Goal: Task Accomplishment & Management: Manage account settings

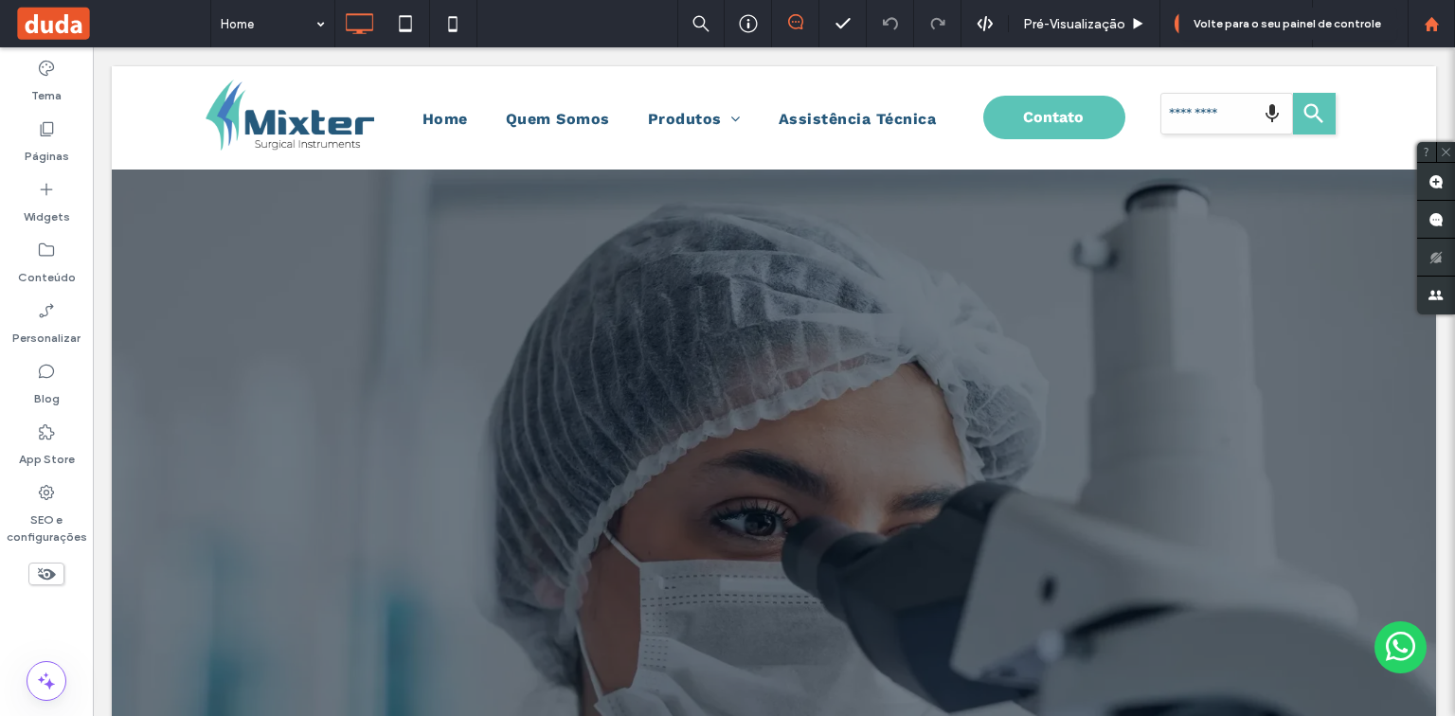
click at [1428, 23] on use at bounding box center [1430, 23] width 14 height 14
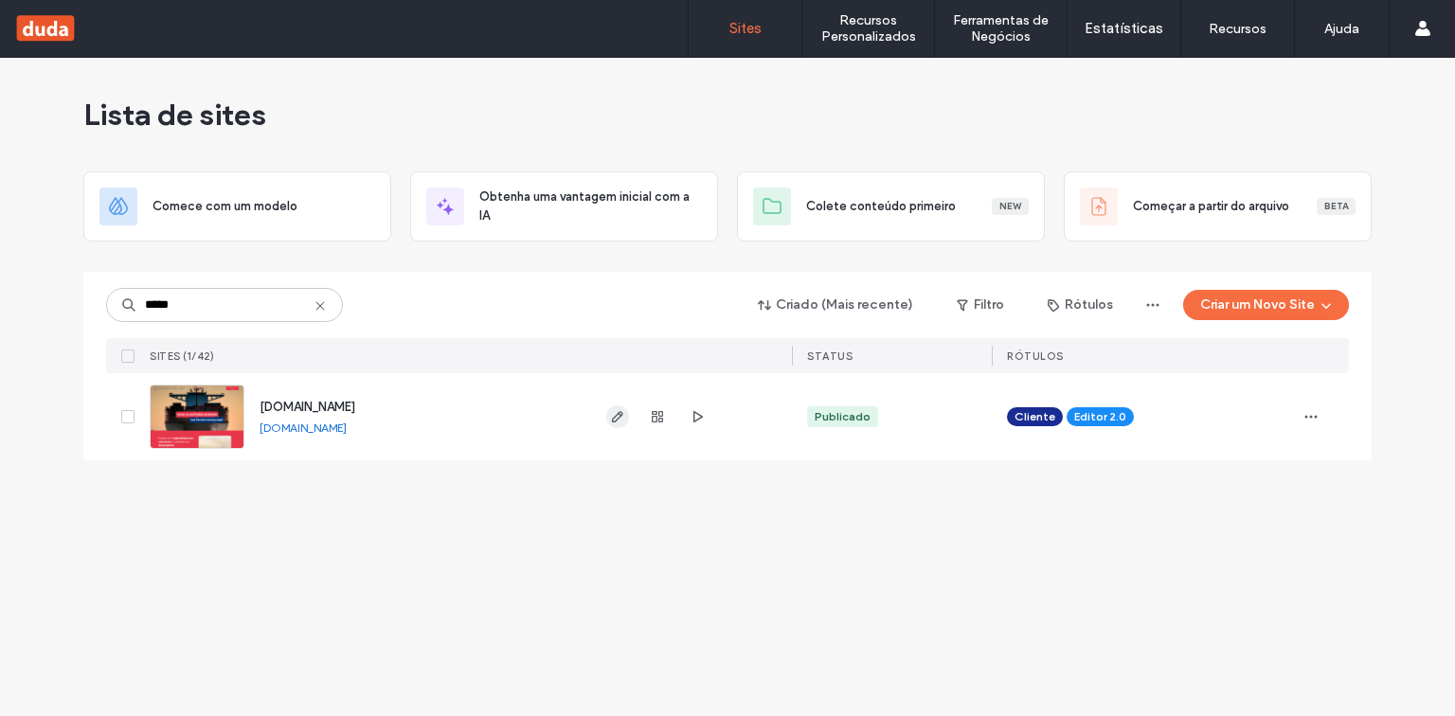
type input "*****"
click at [615, 416] on use "button" at bounding box center [617, 416] width 11 height 11
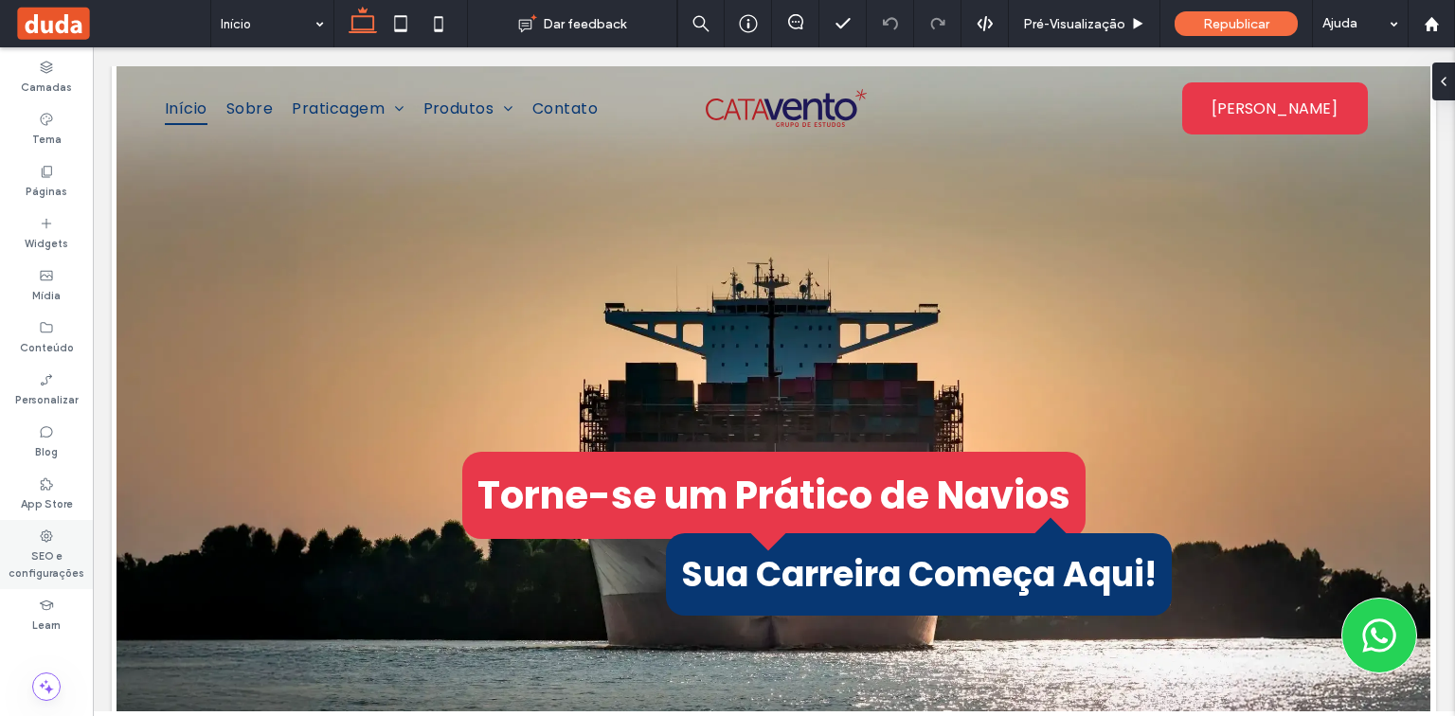
click at [50, 549] on label "SEO e configurações" at bounding box center [46, 563] width 93 height 38
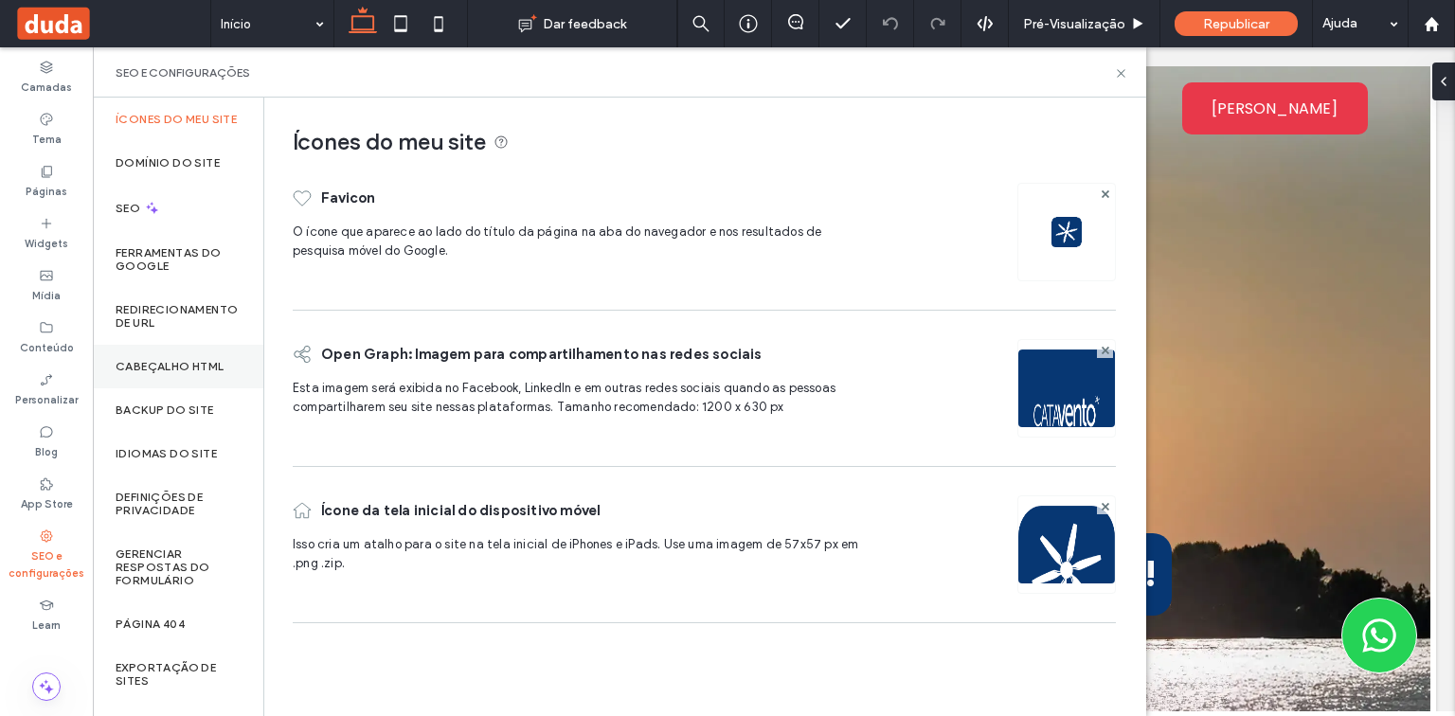
click at [160, 373] on label "Cabeçalho HTML" at bounding box center [170, 366] width 109 height 13
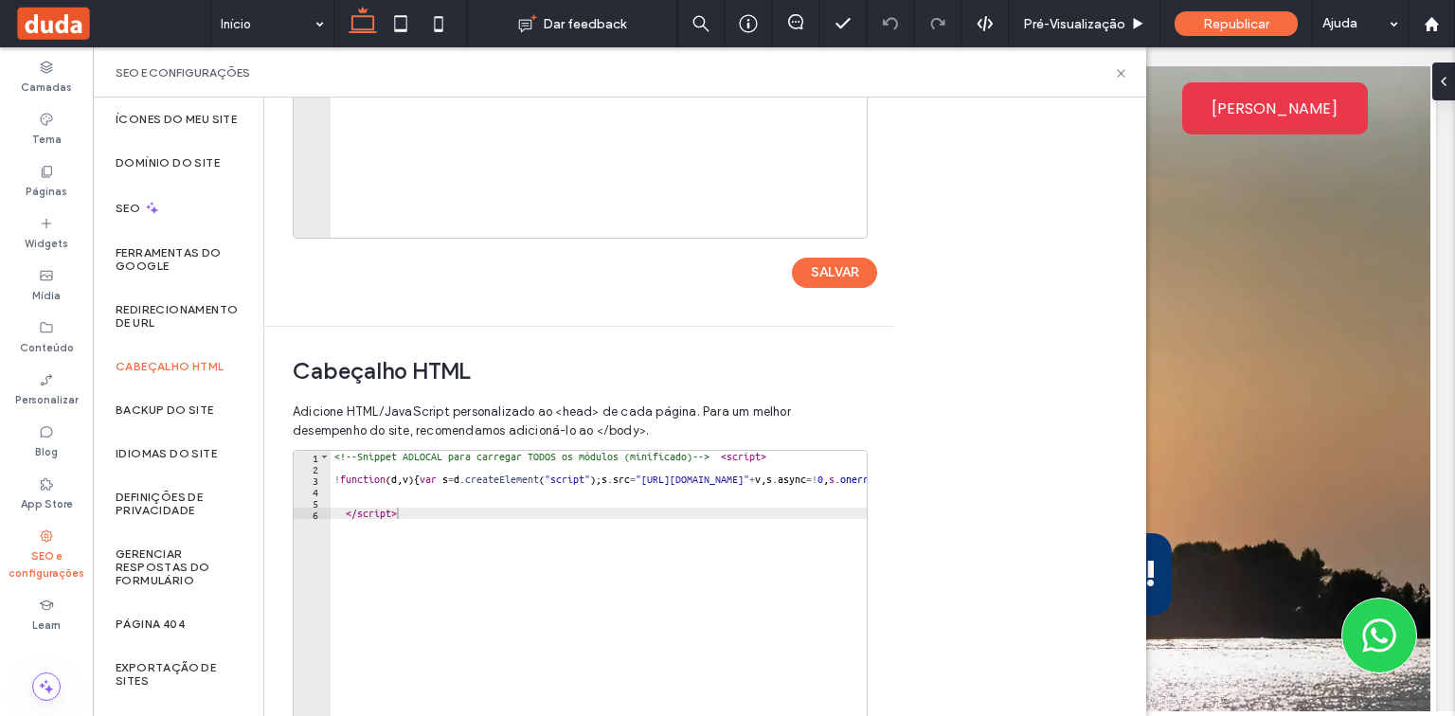
scroll to position [379, 0]
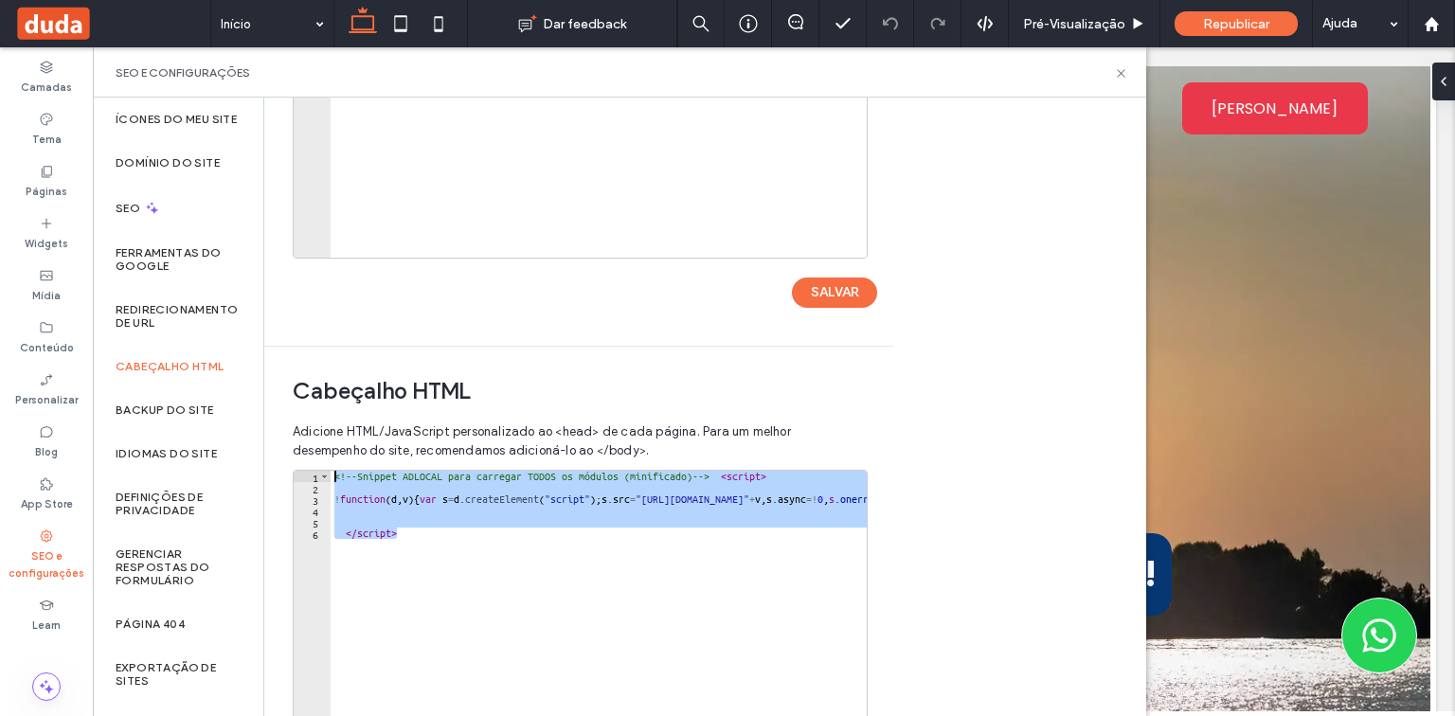
drag, startPoint x: 408, startPoint y: 534, endPoint x: 349, endPoint y: 473, distance: 84.4
click at [323, 464] on div "Adicione HTML/JavaScript personalizado ao <head> de cada página. Para um melhor…" at bounding box center [579, 674] width 572 height 523
type textarea "**********"
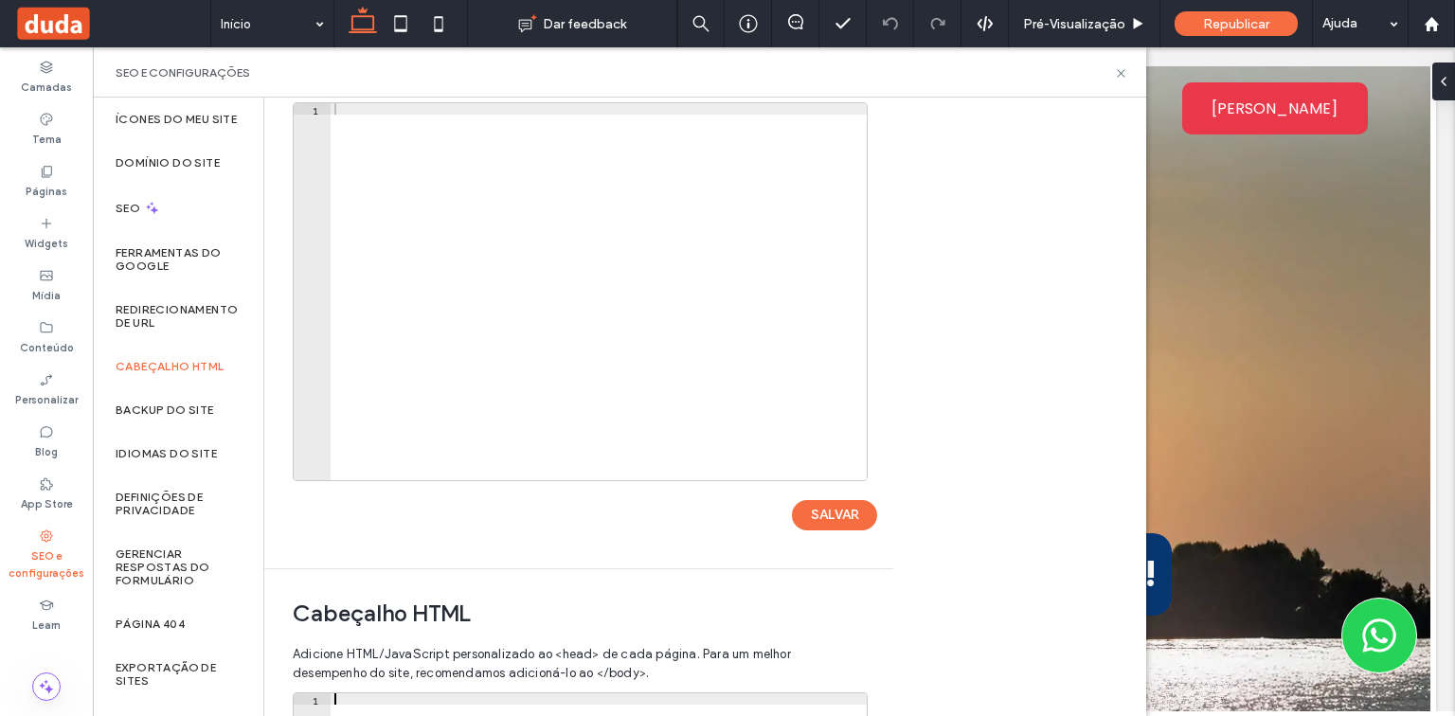
scroll to position [0, 0]
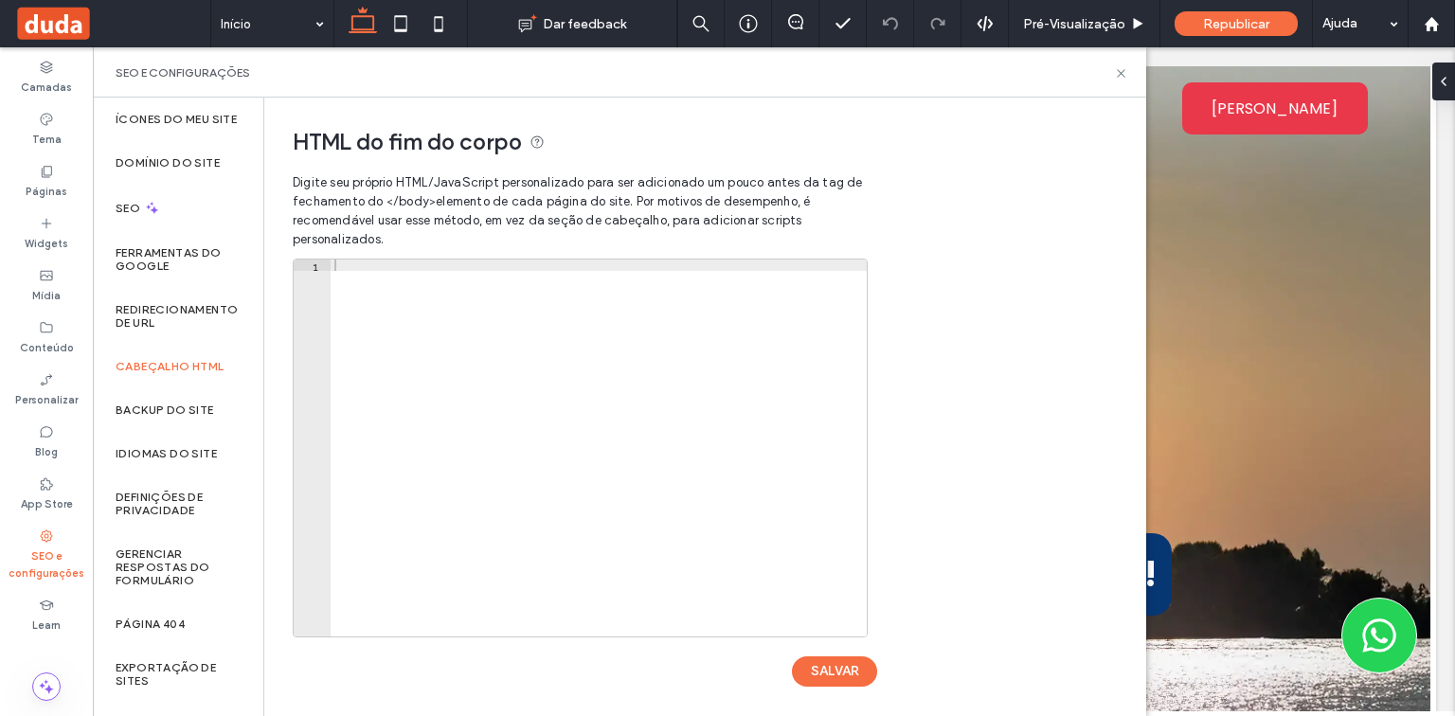
click at [390, 292] on div at bounding box center [598, 459] width 536 height 400
paste textarea "*********"
type textarea "*********"
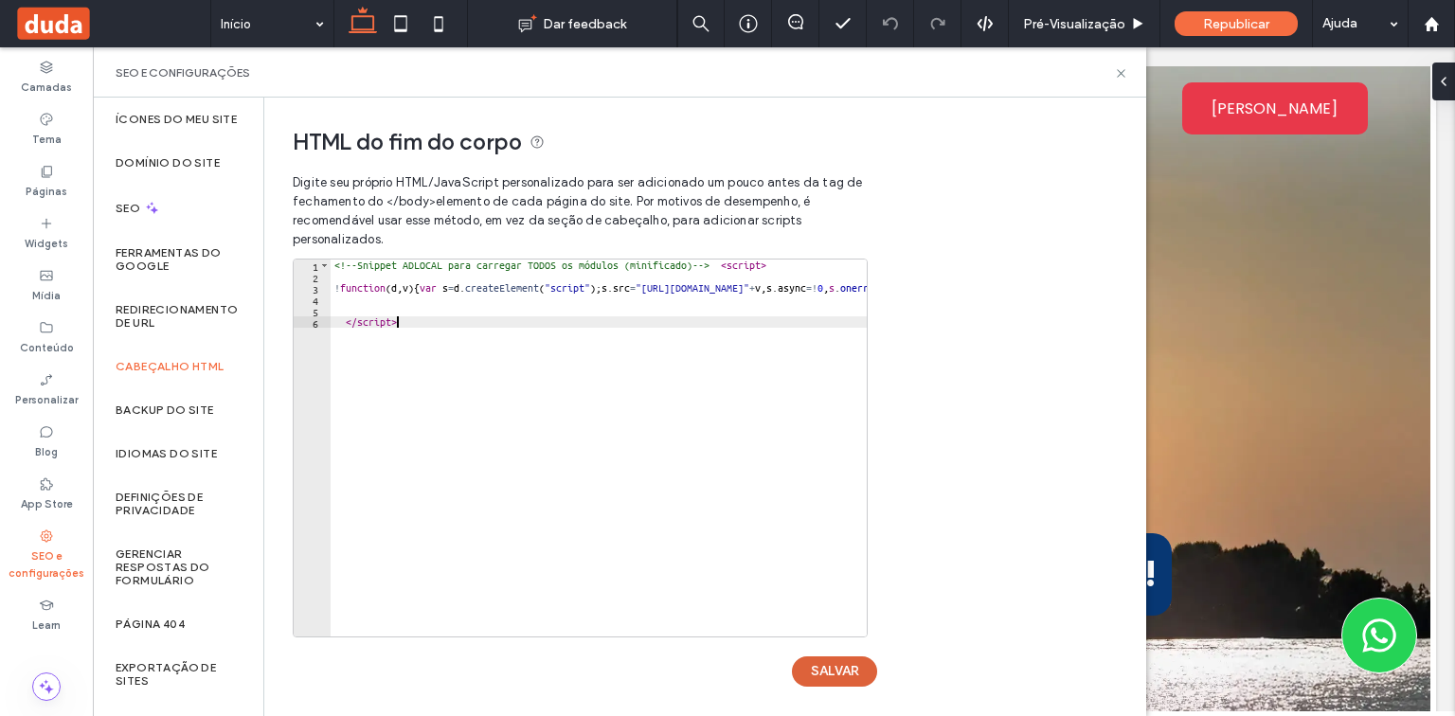
click at [827, 663] on button "SALVAR" at bounding box center [834, 671] width 85 height 30
click at [1116, 72] on icon at bounding box center [1121, 73] width 14 height 14
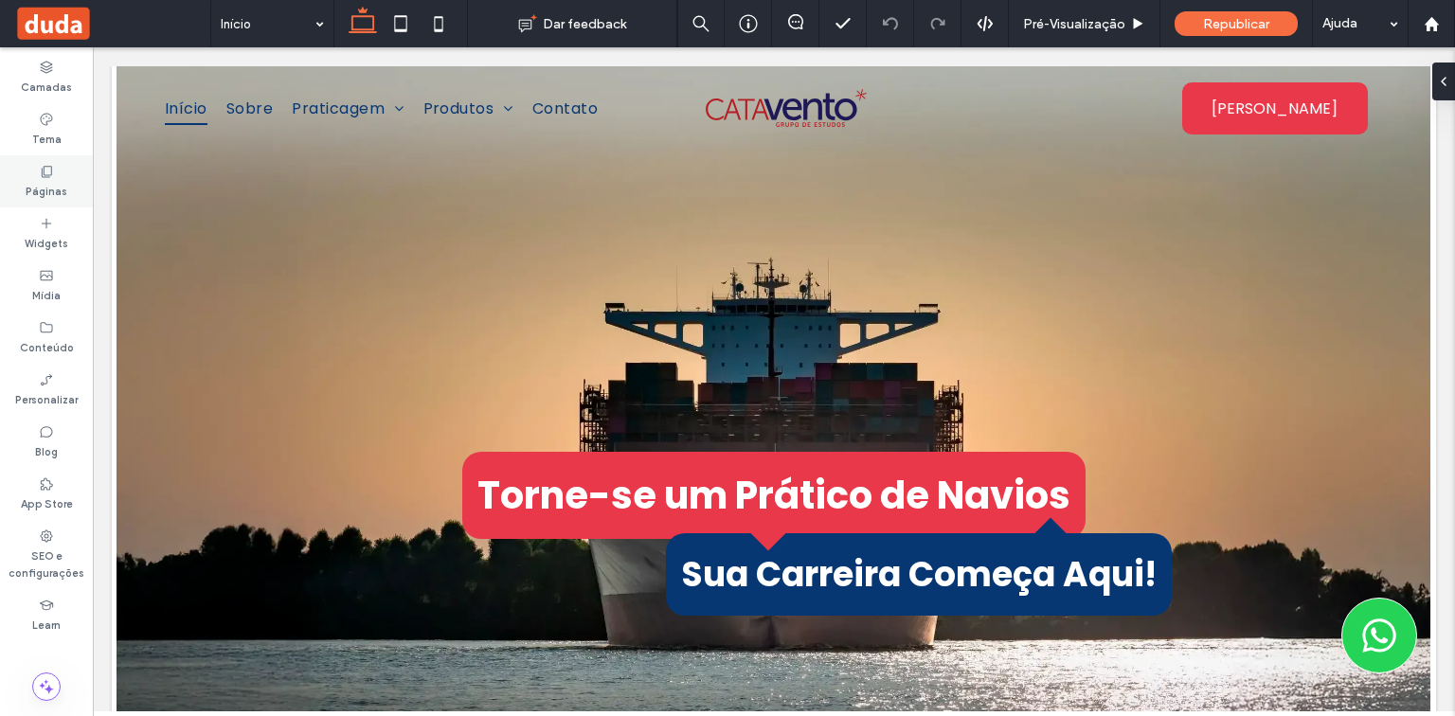
click at [50, 183] on label "Páginas" at bounding box center [47, 189] width 42 height 21
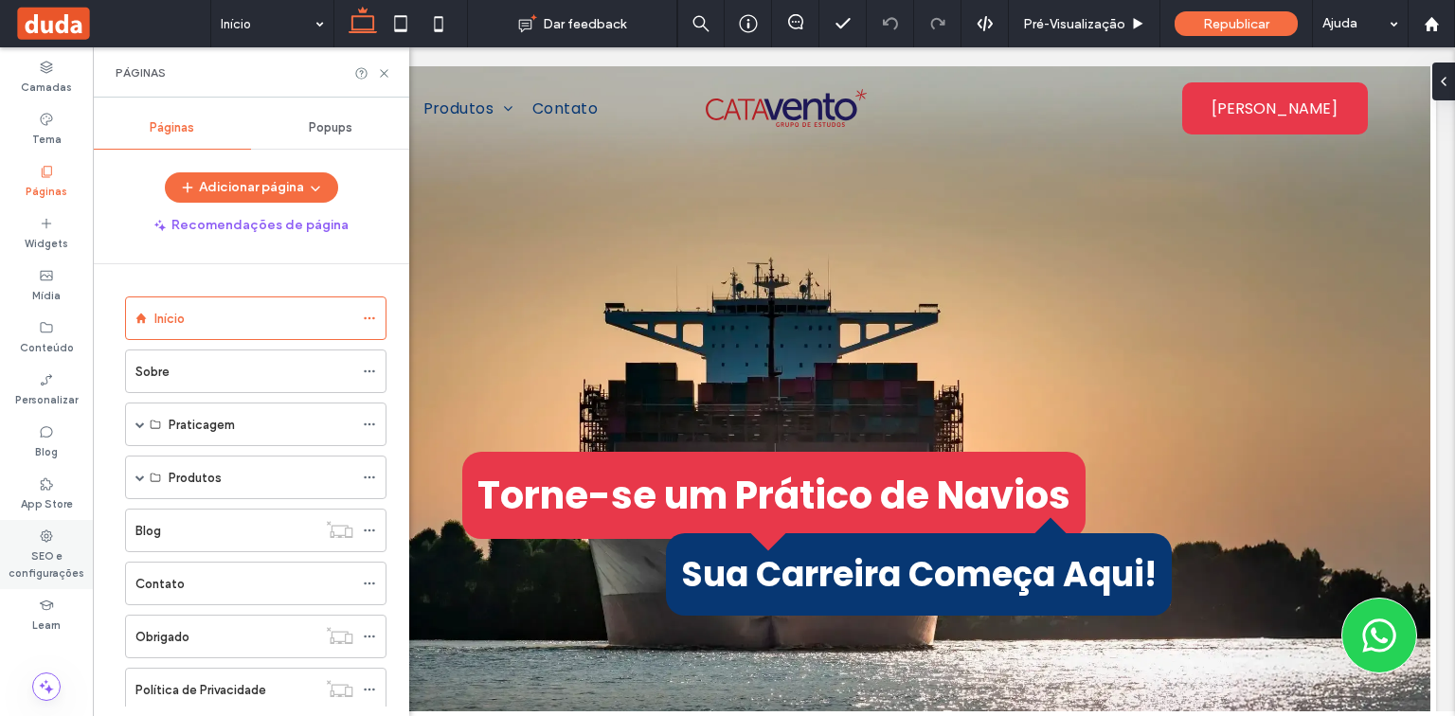
click at [52, 553] on label "SEO e configurações" at bounding box center [46, 563] width 93 height 38
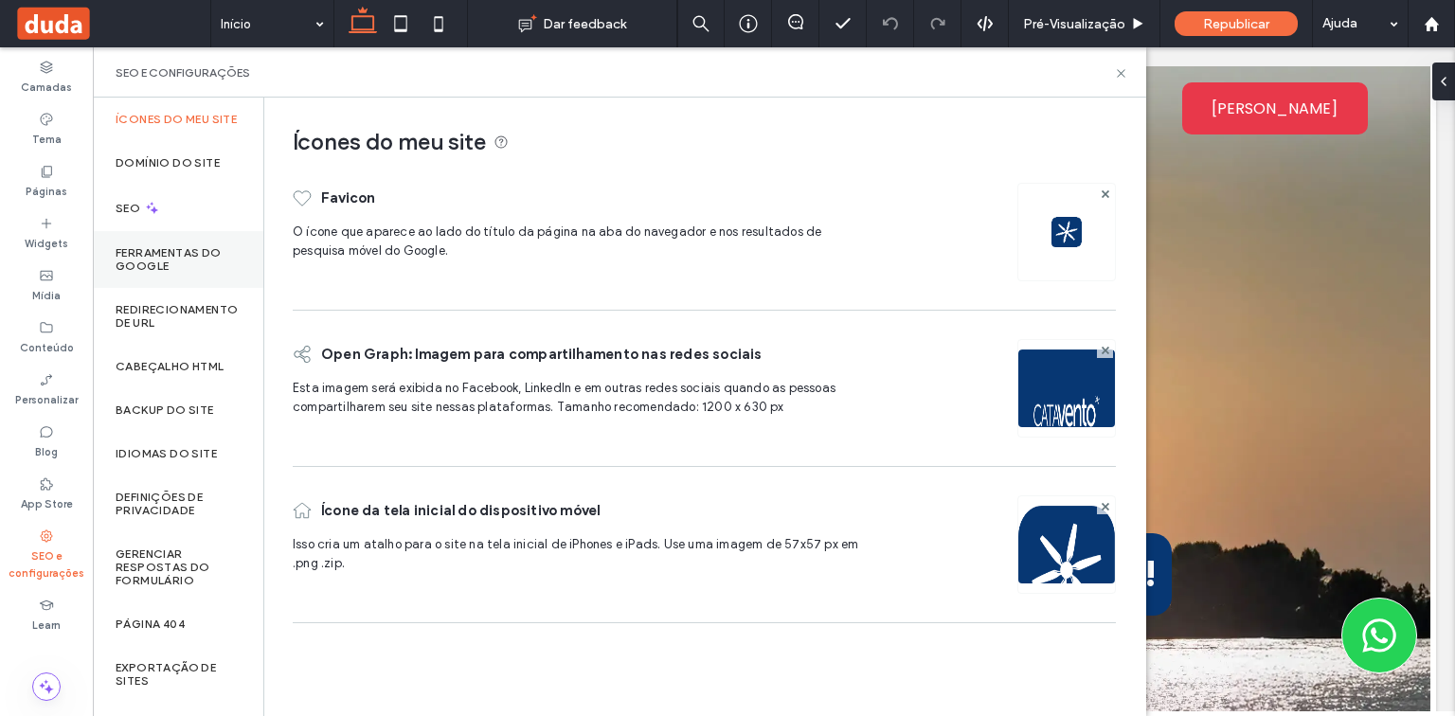
click at [201, 273] on label "Ferramentas do Google" at bounding box center [178, 259] width 125 height 27
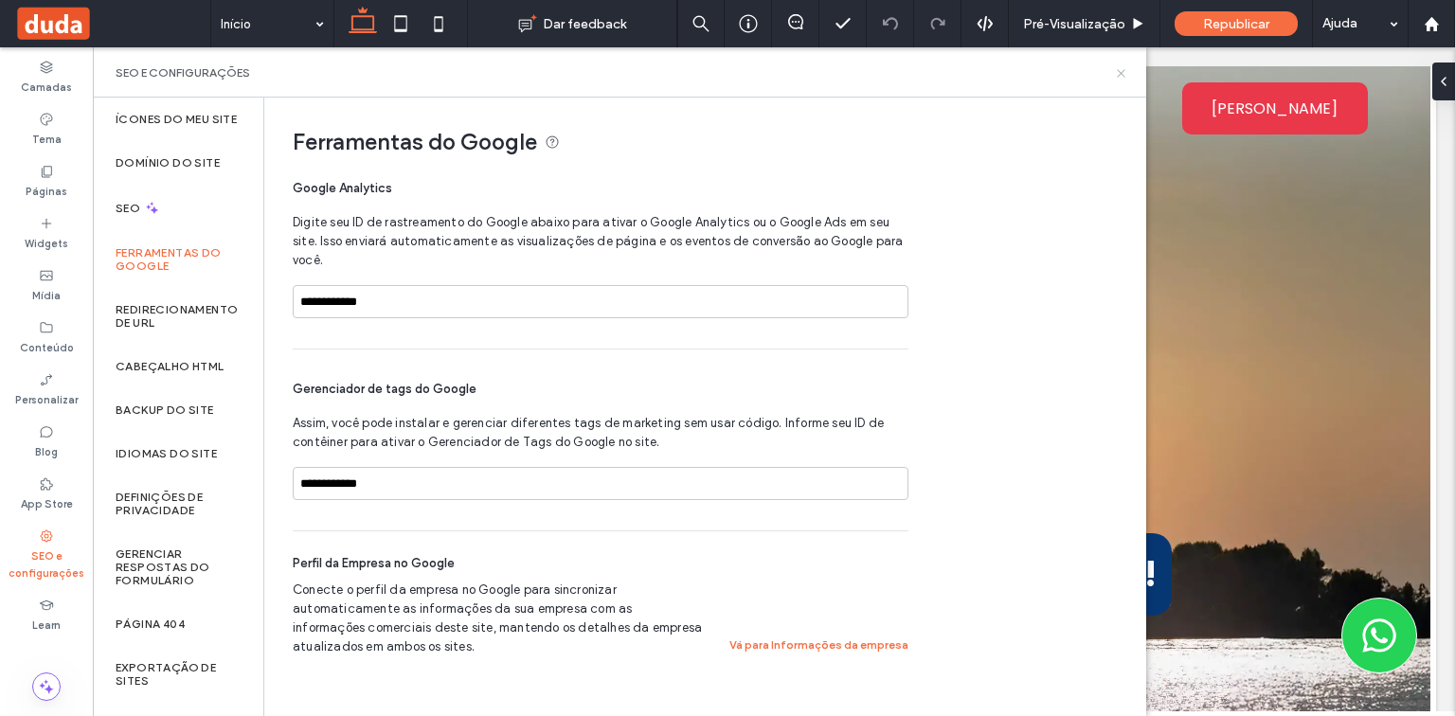
click at [1118, 74] on use at bounding box center [1120, 73] width 8 height 8
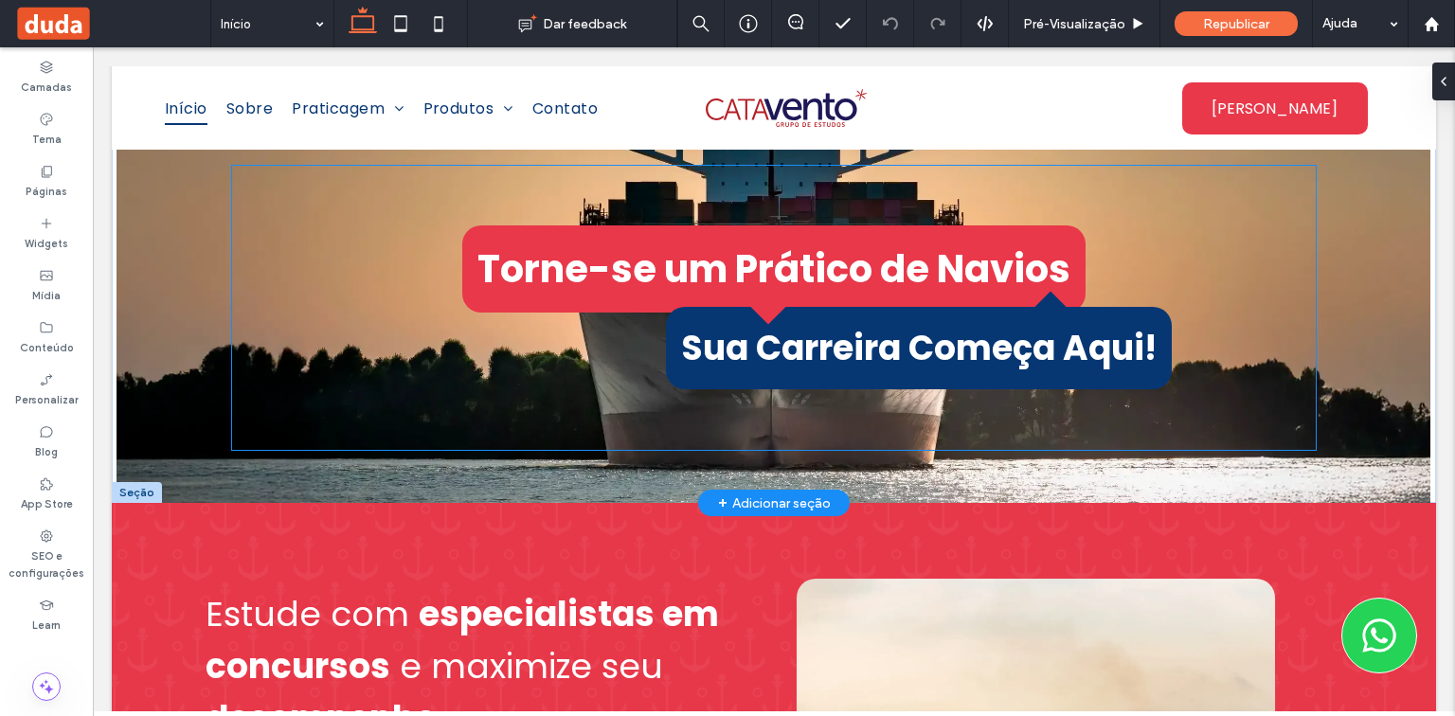
scroll to position [227, 0]
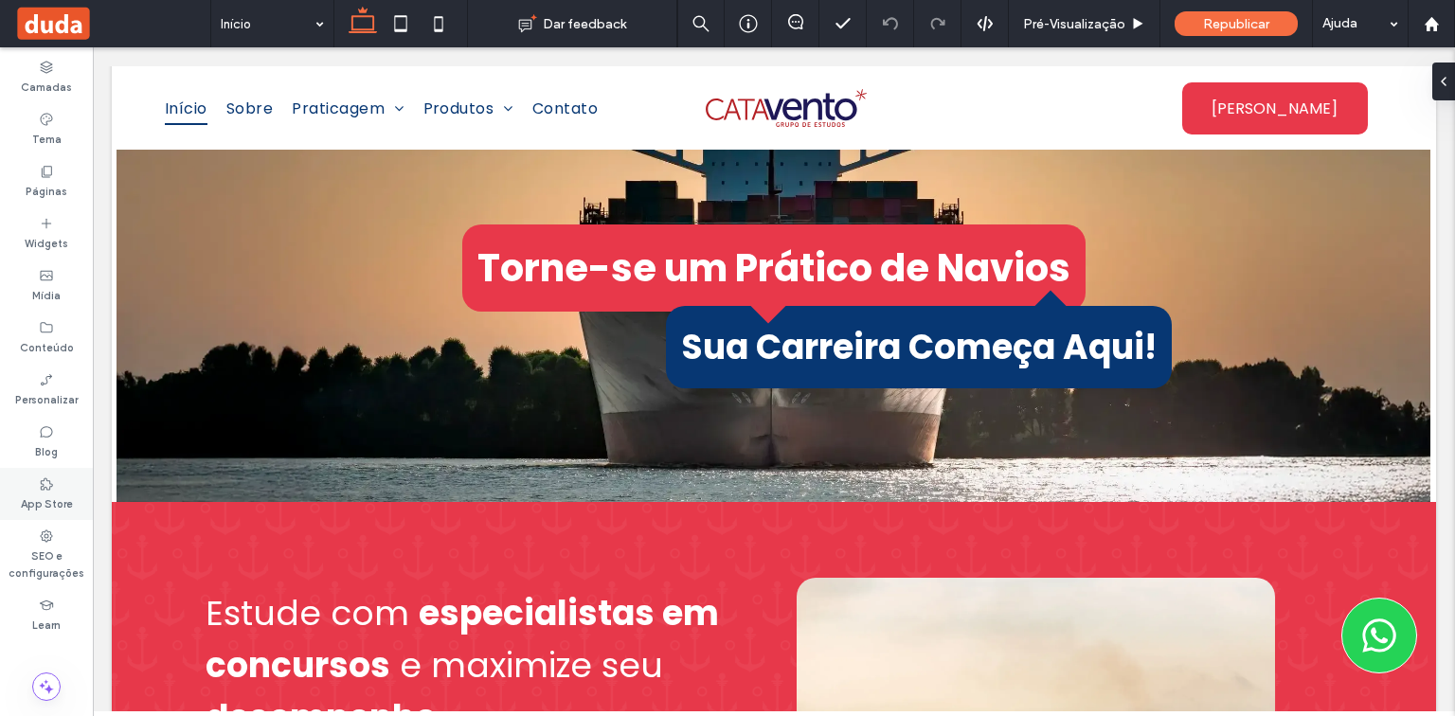
click at [44, 475] on span at bounding box center [46, 483] width 15 height 16
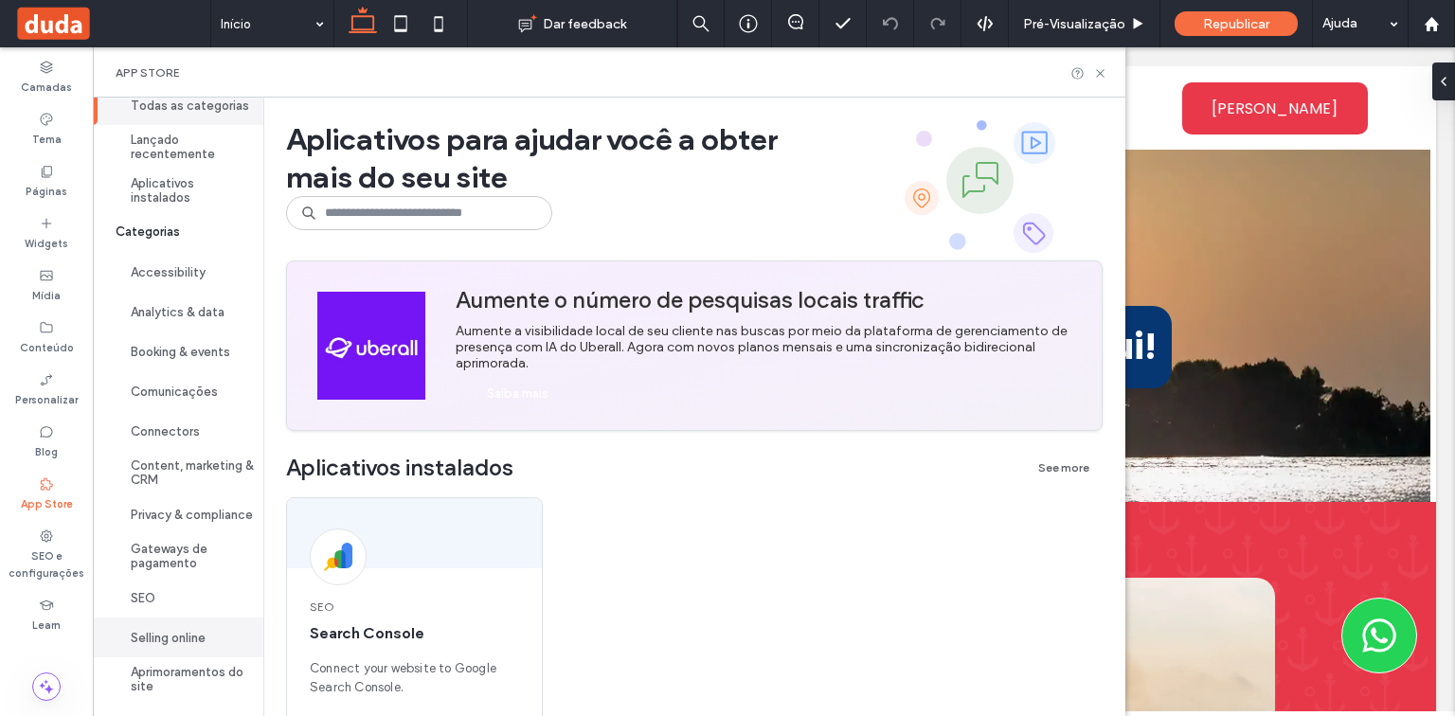
scroll to position [0, 0]
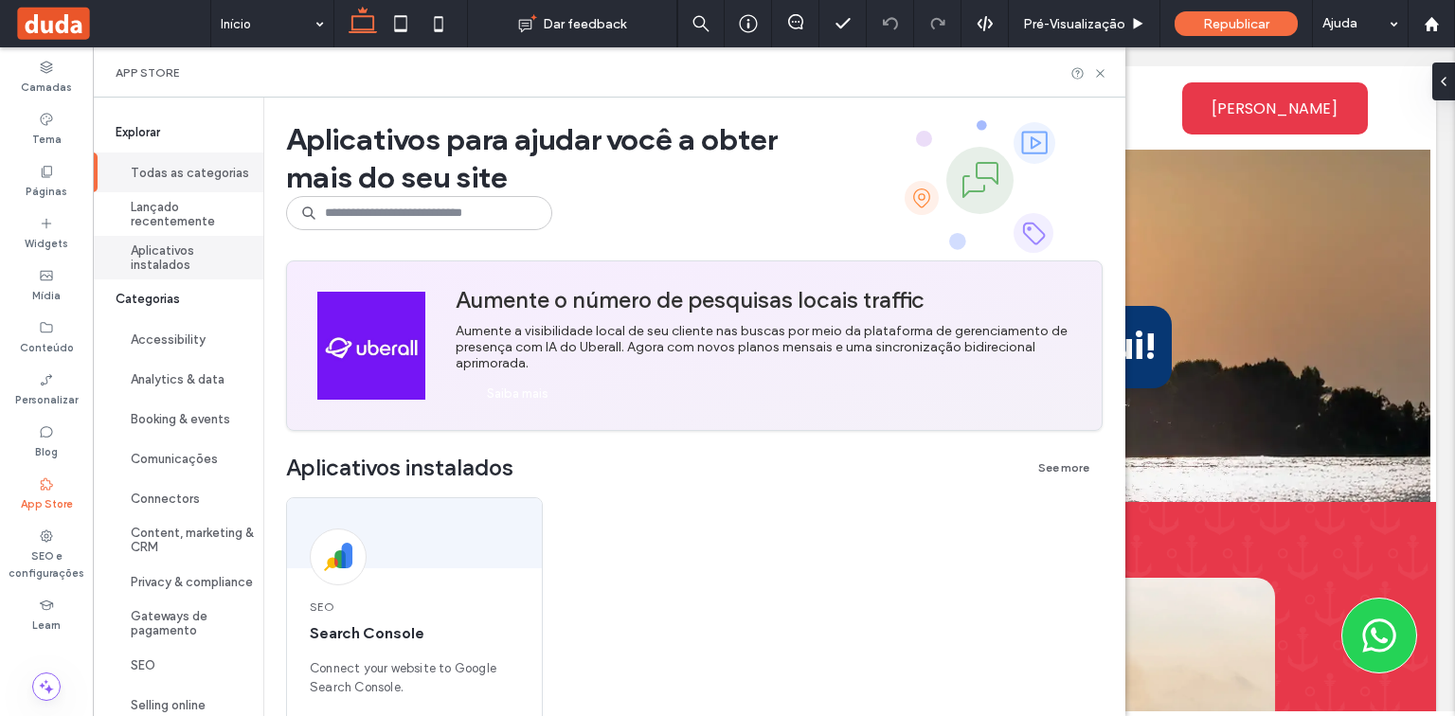
click at [212, 265] on button "Aplicativos instalados" at bounding box center [178, 258] width 170 height 44
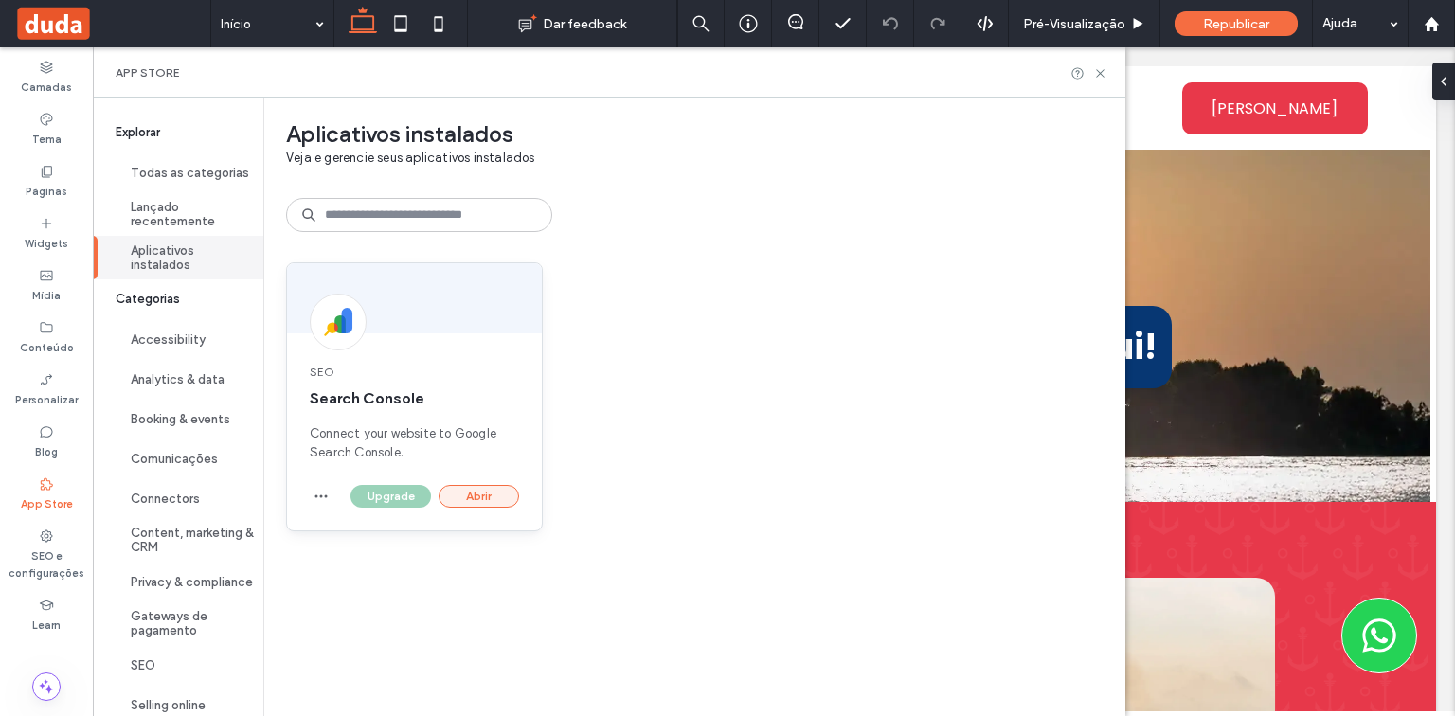
click at [467, 493] on button "Abrir" at bounding box center [478, 496] width 80 height 23
